Goal: Information Seeking & Learning: Find specific page/section

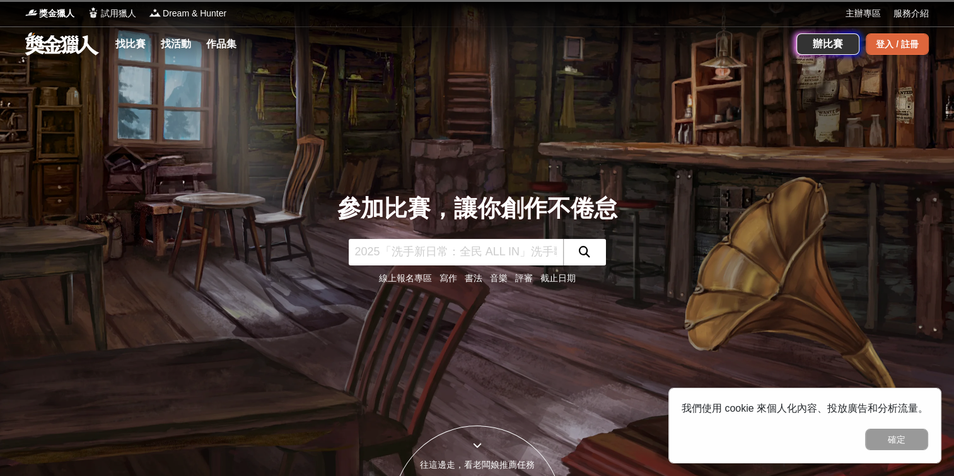
click at [880, 42] on div "登入 / 註冊" at bounding box center [897, 43] width 63 height 21
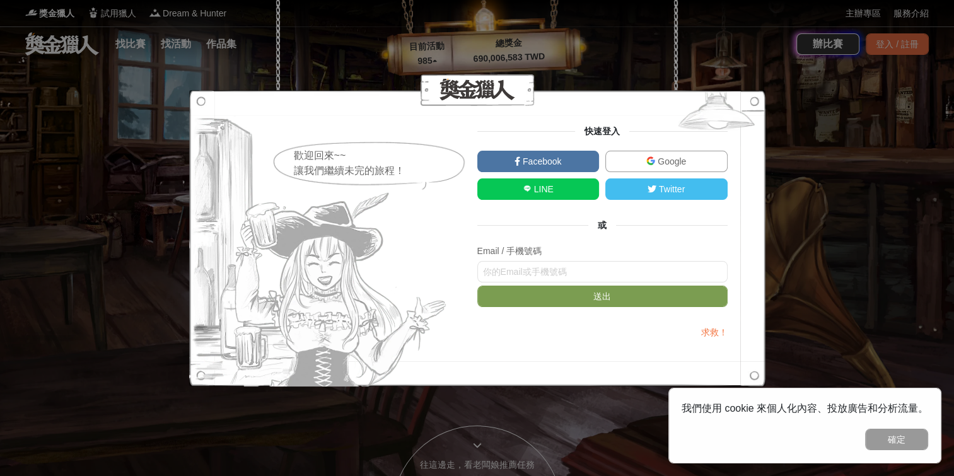
click at [672, 161] on span "Google" at bounding box center [670, 161] width 31 height 10
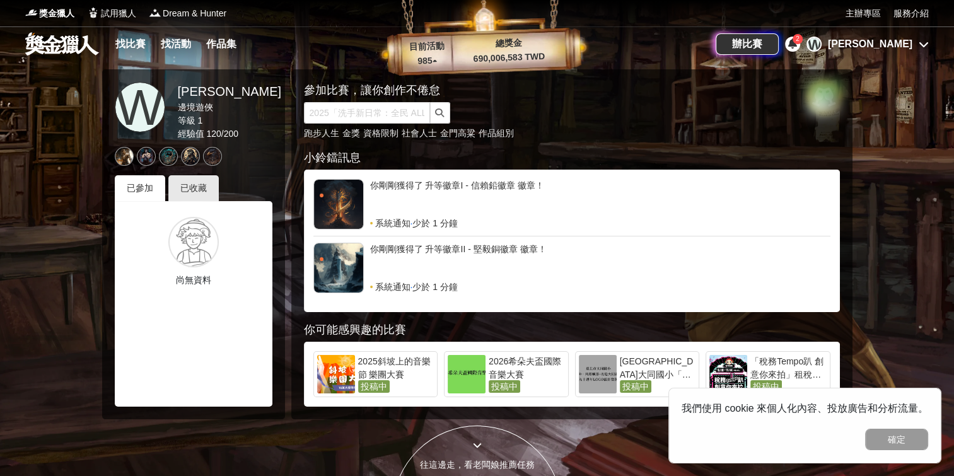
click at [34, 247] on div at bounding box center [477, 238] width 954 height 476
click at [139, 46] on link "找比賽" at bounding box center [130, 44] width 40 height 18
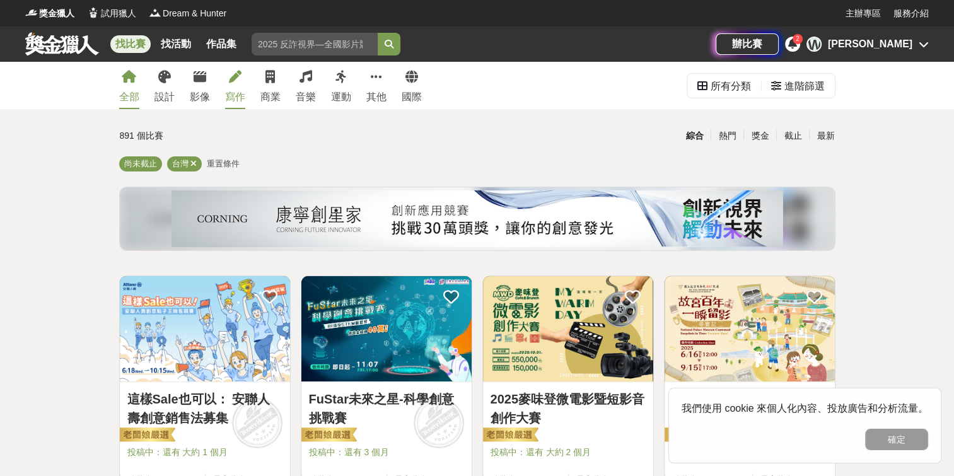
click at [232, 81] on icon at bounding box center [235, 77] width 13 height 13
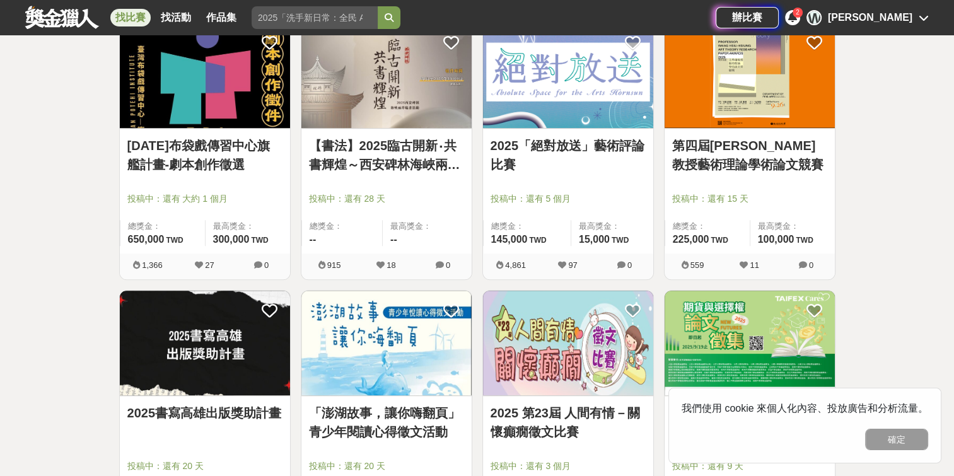
scroll to position [1072, 0]
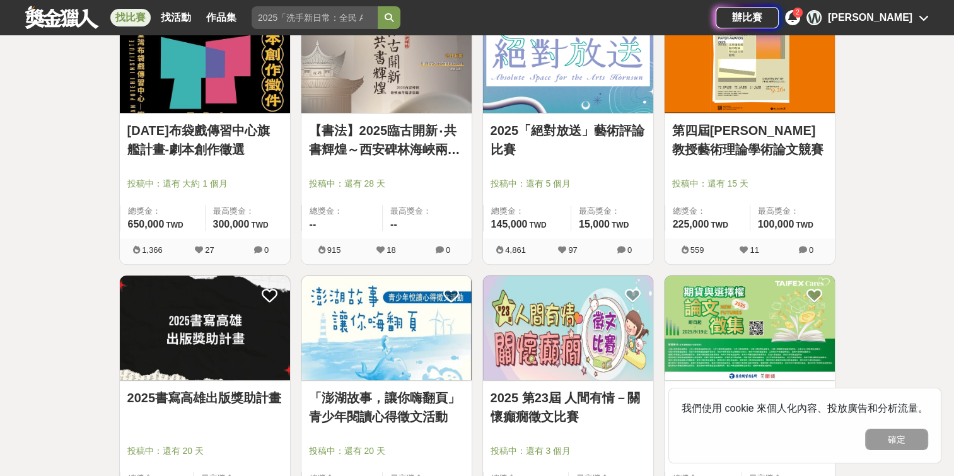
click at [190, 139] on link "114年布袋戲傳習中心旗艦計畫-劇本創作徵選" at bounding box center [204, 140] width 155 height 38
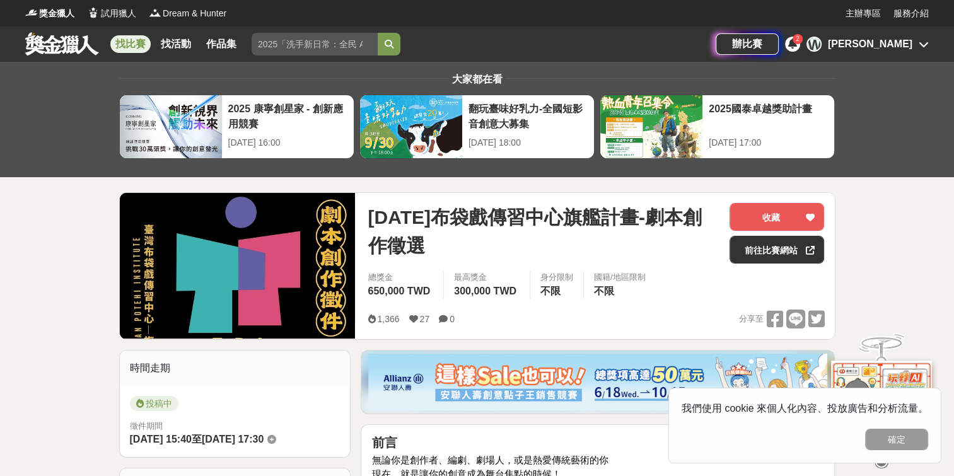
click at [136, 46] on link "找比賽" at bounding box center [130, 44] width 40 height 18
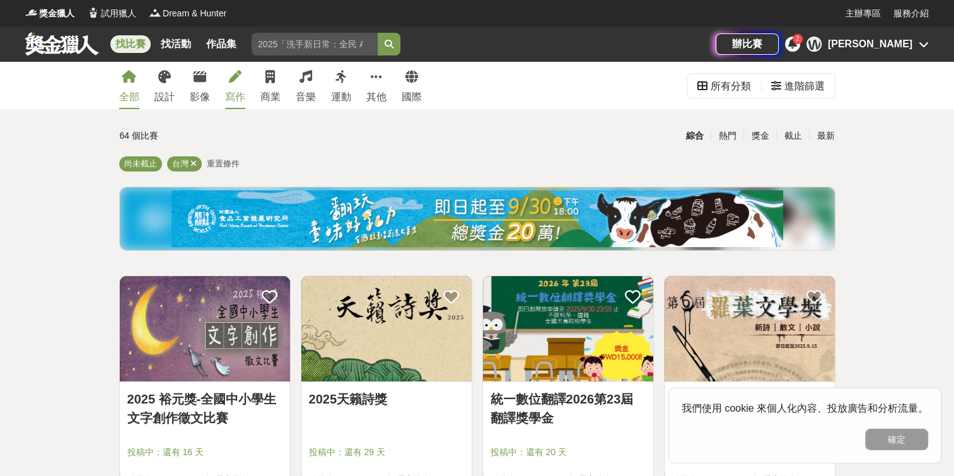
click at [231, 78] on icon at bounding box center [235, 77] width 13 height 13
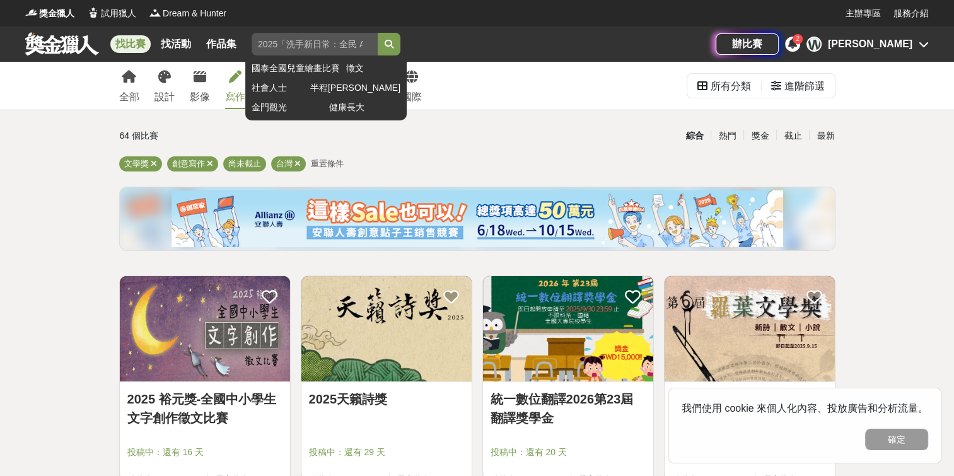
click at [280, 45] on input "search" at bounding box center [315, 44] width 126 height 23
drag, startPoint x: 261, startPoint y: 45, endPoint x: 367, endPoint y: 58, distance: 106.7
click at [367, 55] on div "國泰全國兒童繪畫比賽 徵文 社會人士 半程馬拉松 金門觀光 健康長大" at bounding box center [326, 44] width 149 height 23
type input "劇本"
click at [378, 33] on button "submit" at bounding box center [389, 44] width 23 height 23
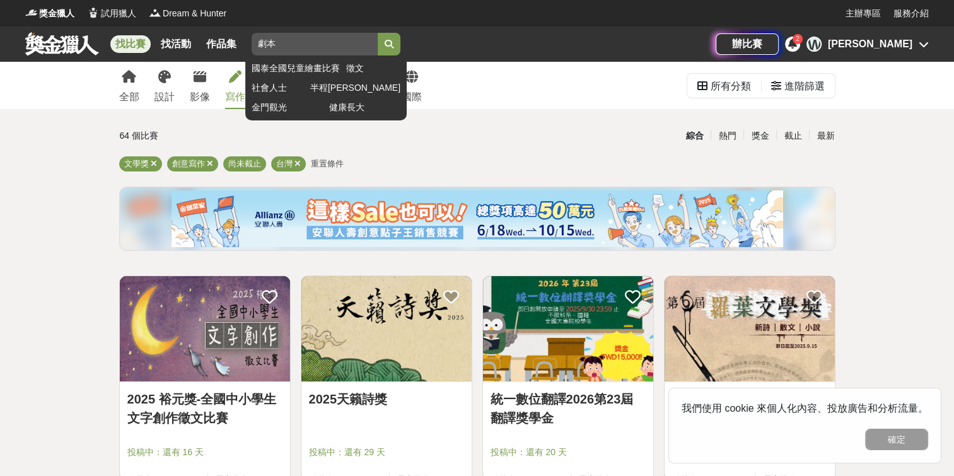
click at [378, 33] on button "submit" at bounding box center [389, 44] width 23 height 23
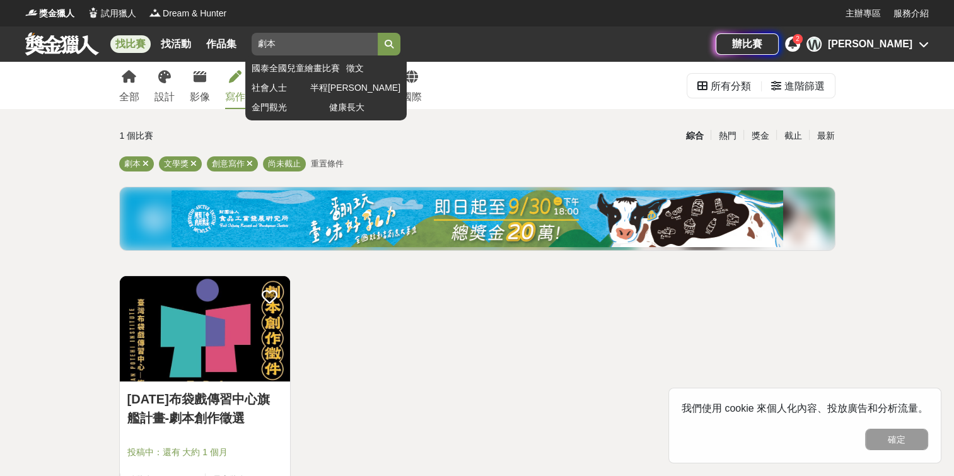
click at [366, 45] on input "劇本" at bounding box center [315, 44] width 126 height 23
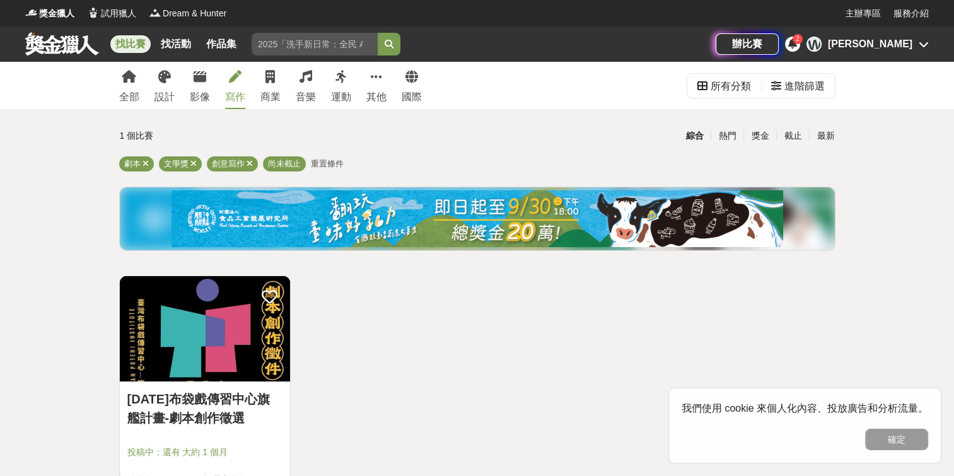
click at [225, 98] on div "寫作" at bounding box center [235, 97] width 20 height 15
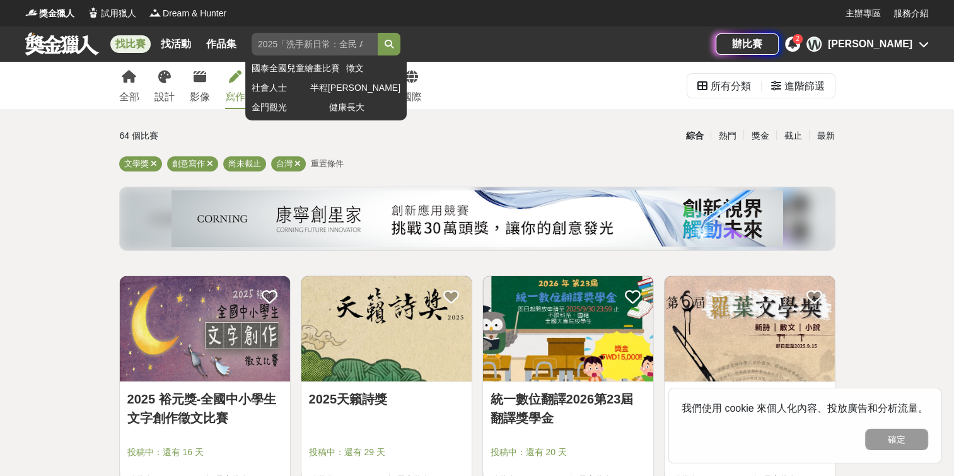
click at [298, 48] on input "search" at bounding box center [315, 44] width 126 height 23
type input "教案"
click at [378, 33] on button "submit" at bounding box center [389, 44] width 23 height 23
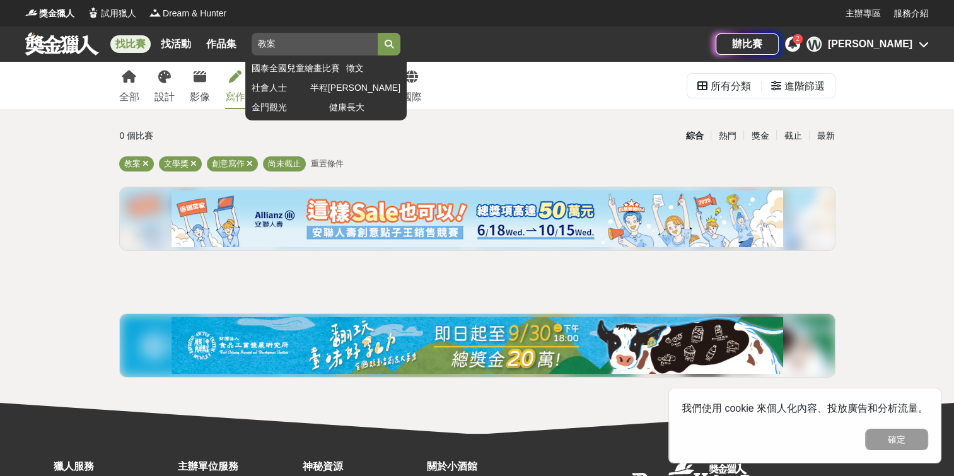
click at [388, 40] on icon "submit" at bounding box center [389, 44] width 9 height 9
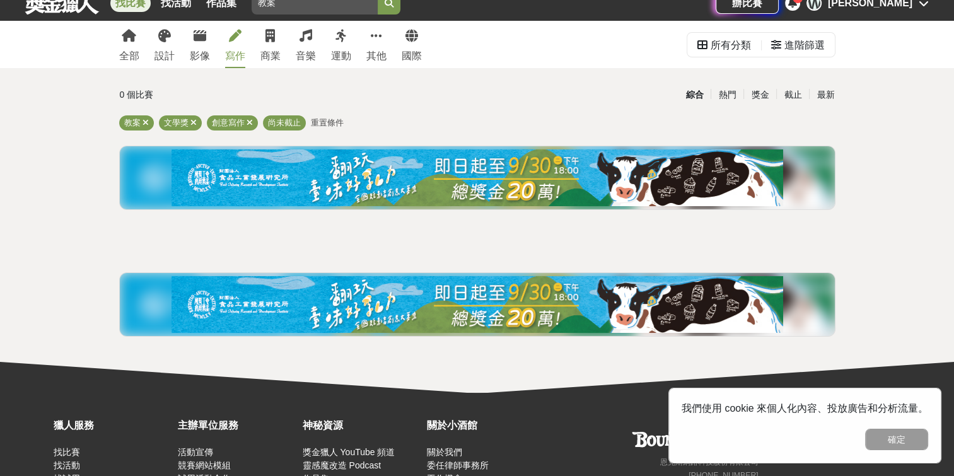
scroll to position [63, 0]
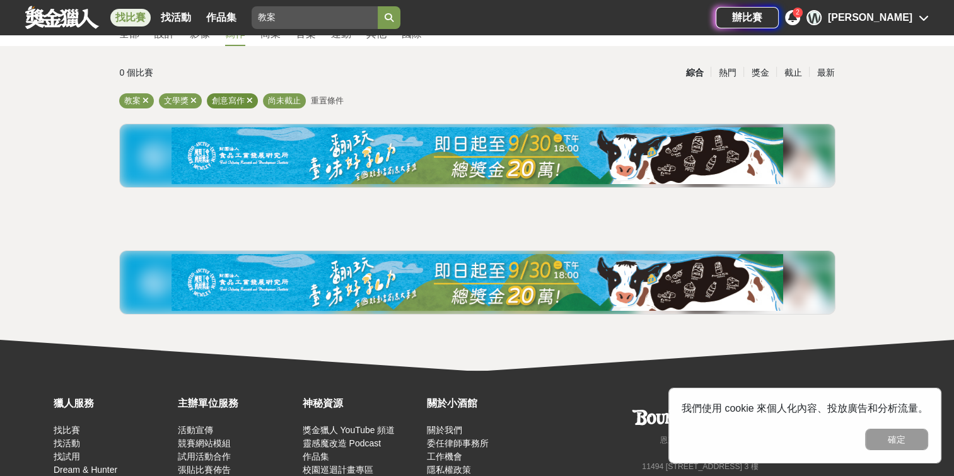
click at [233, 97] on span "創意寫作" at bounding box center [228, 100] width 33 height 9
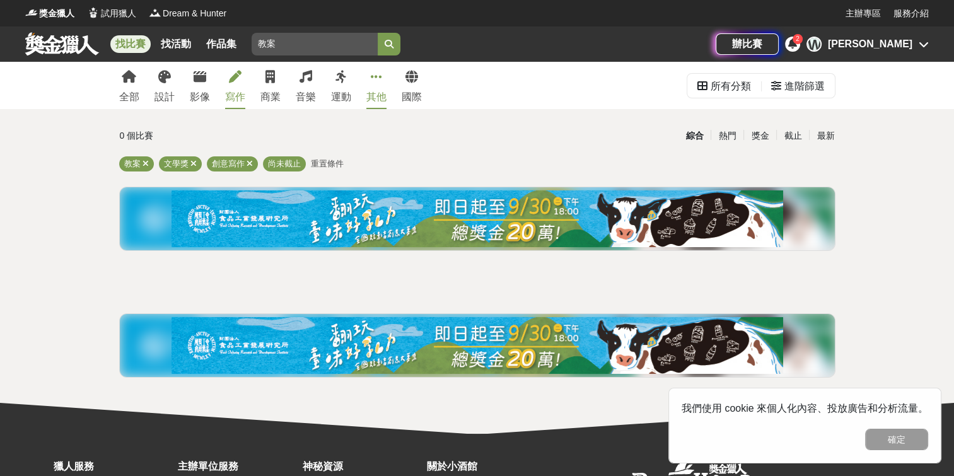
click at [378, 88] on link "其他" at bounding box center [376, 85] width 20 height 47
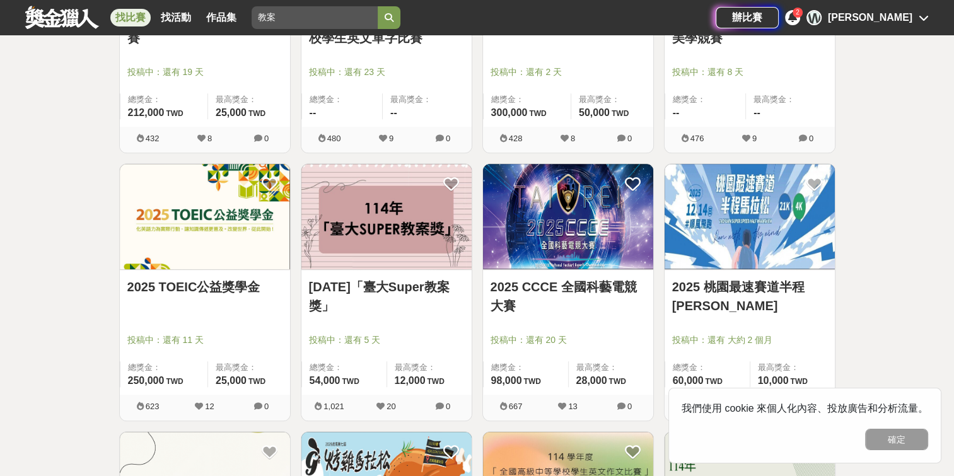
scroll to position [938, 0]
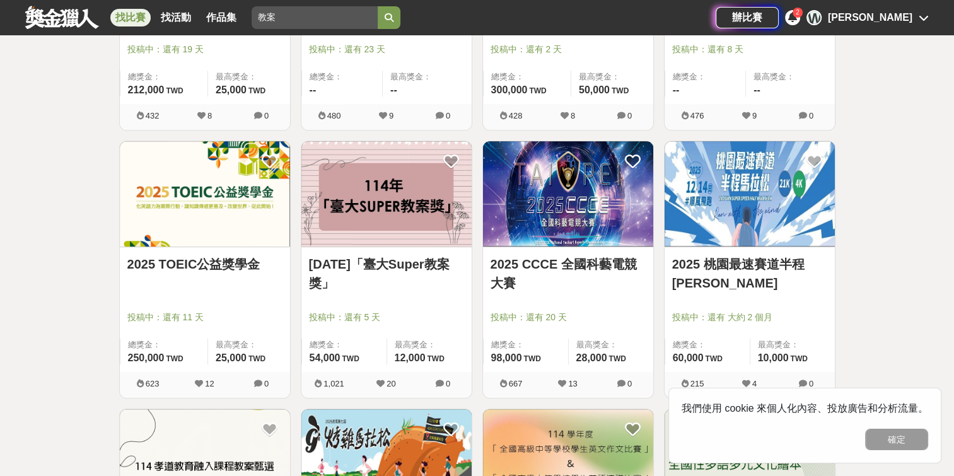
click at [379, 265] on link "[DATE]「臺大Super教案獎」" at bounding box center [386, 274] width 155 height 38
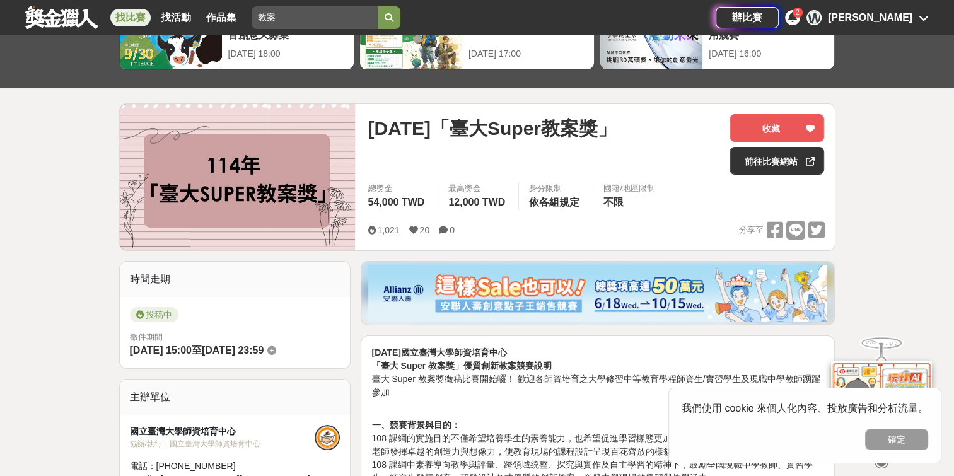
scroll to position [189, 0]
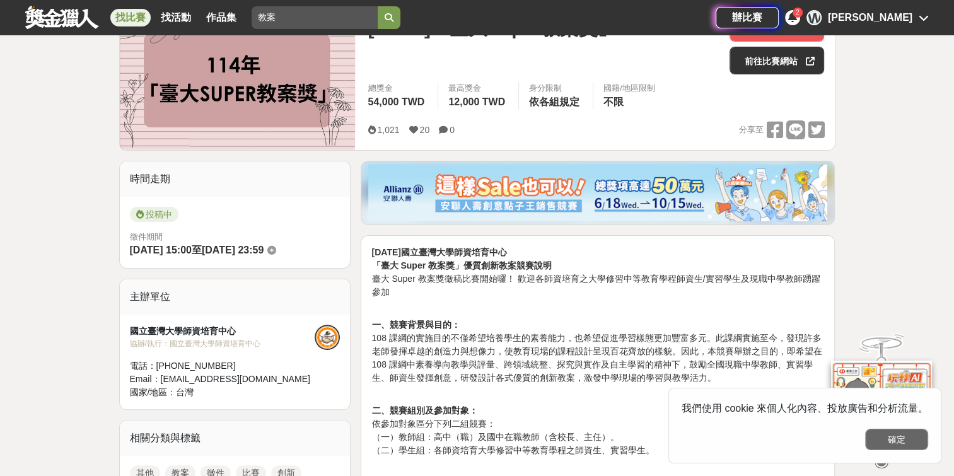
click at [881, 437] on button "確定" at bounding box center [896, 439] width 63 height 21
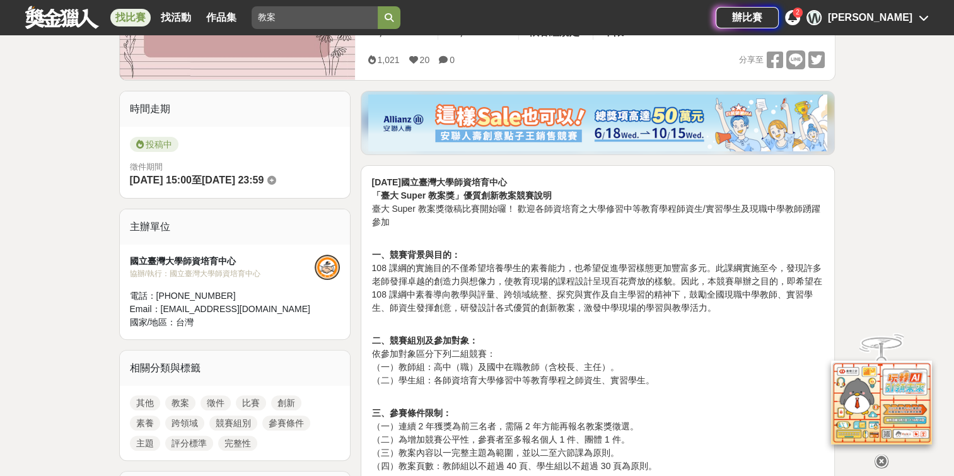
scroll to position [378, 0]
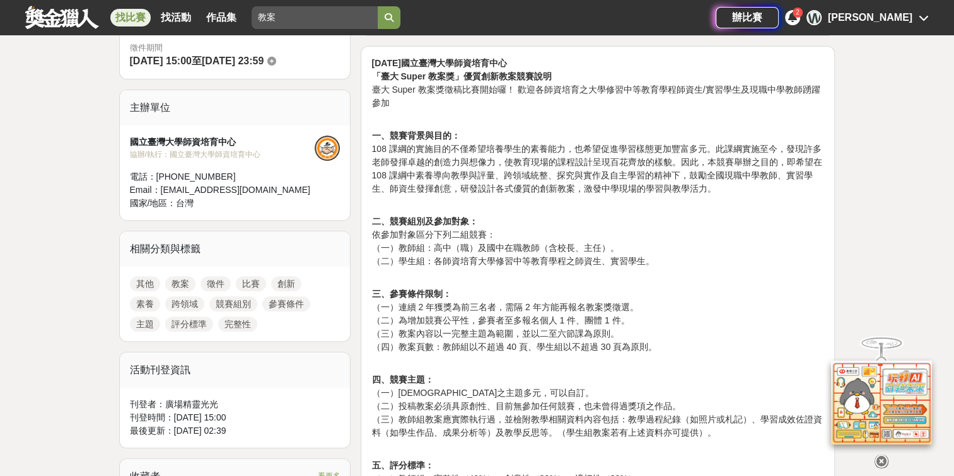
click at [185, 304] on link "跨領域" at bounding box center [184, 303] width 39 height 15
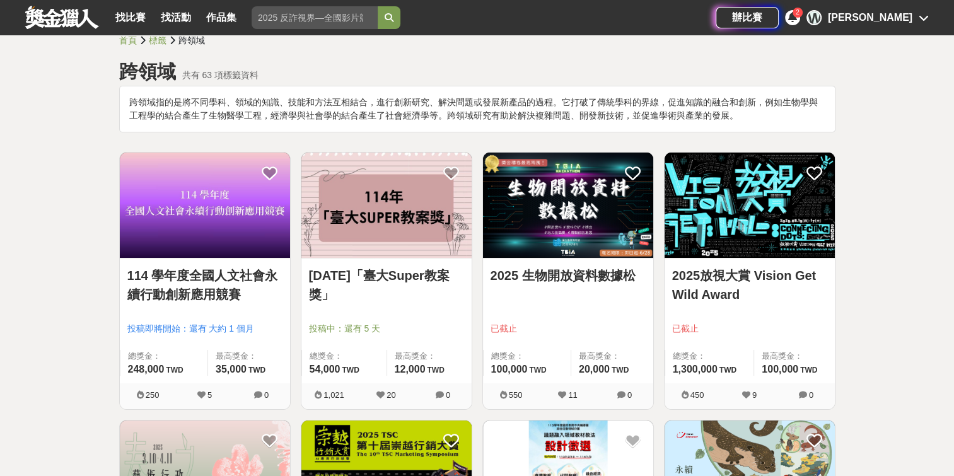
scroll to position [126, 0]
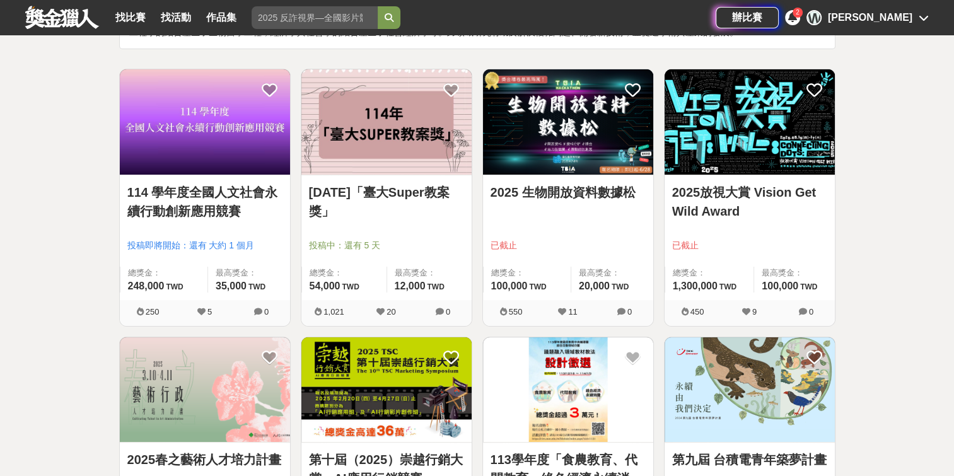
click at [400, 183] on link "[DATE]「臺大Super教案獎」" at bounding box center [386, 202] width 155 height 38
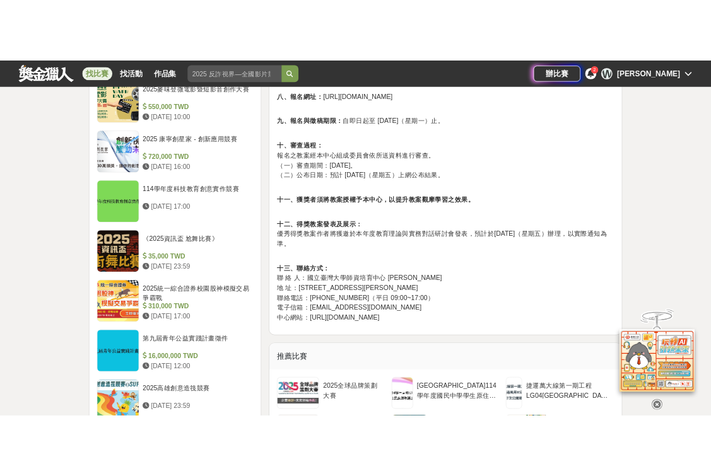
scroll to position [1072, 0]
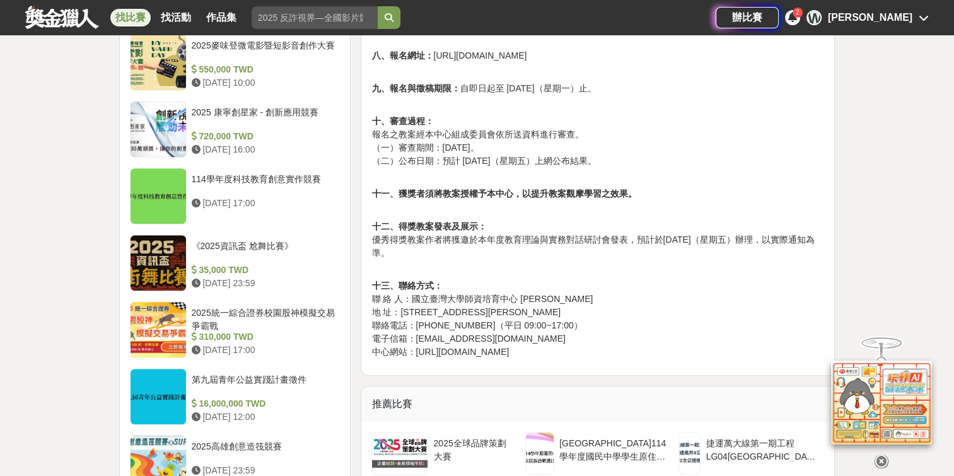
drag, startPoint x: 416, startPoint y: 354, endPoint x: 564, endPoint y: 351, distance: 147.6
click at [568, 351] on p "十三、聯絡方式： 聯 絡 人：國立臺灣大學師資培育中心 蕭小姐 地 址：[STREET_ADDRESS][PERSON_NAME] 聯絡電話：[PHONE_N…" at bounding box center [597, 312] width 453 height 93
copy p "[URL][DOMAIN_NAME]"
